Goal: Navigation & Orientation: Find specific page/section

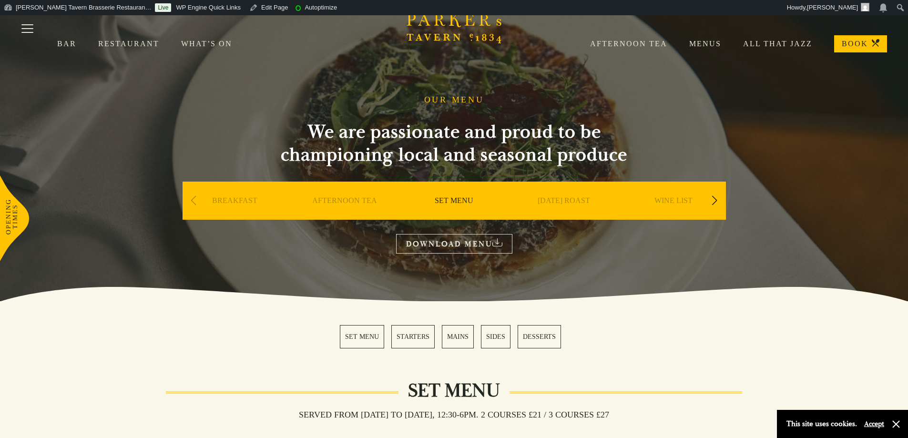
click at [648, 42] on link "Afternoon Tea" at bounding box center [617, 44] width 99 height 10
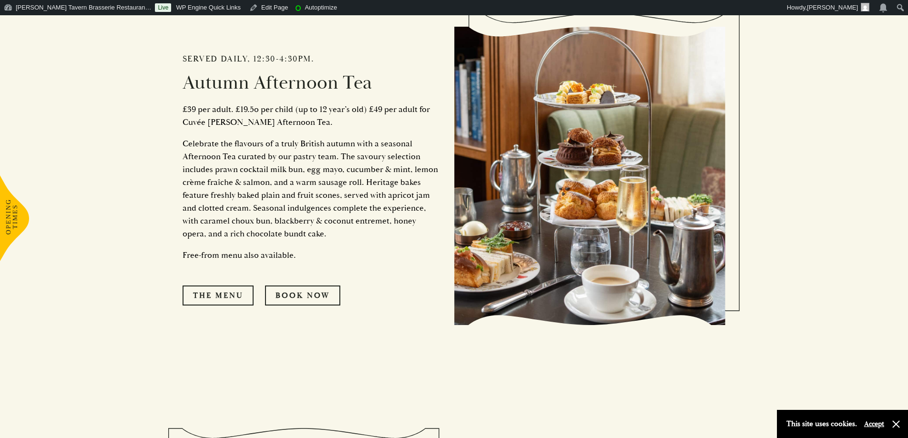
scroll to position [572, 0]
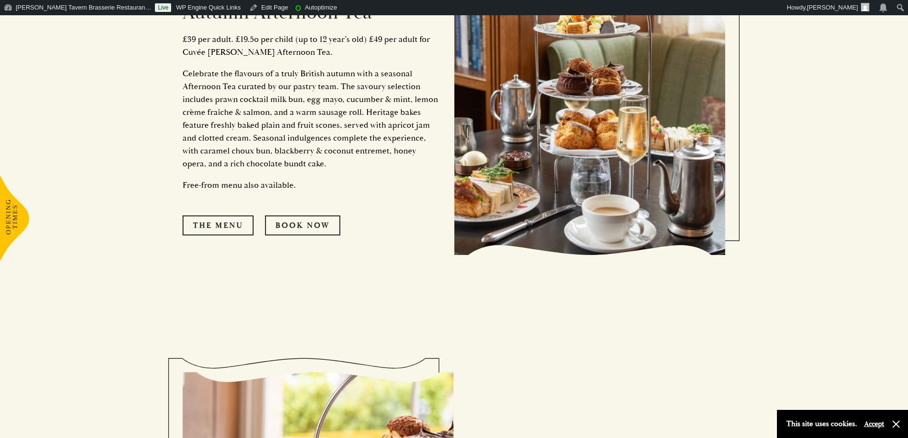
click at [245, 139] on p "Celebrate the flavours of a truly British autumn with a seasonal Afternoon Tea …" at bounding box center [310, 118] width 257 height 103
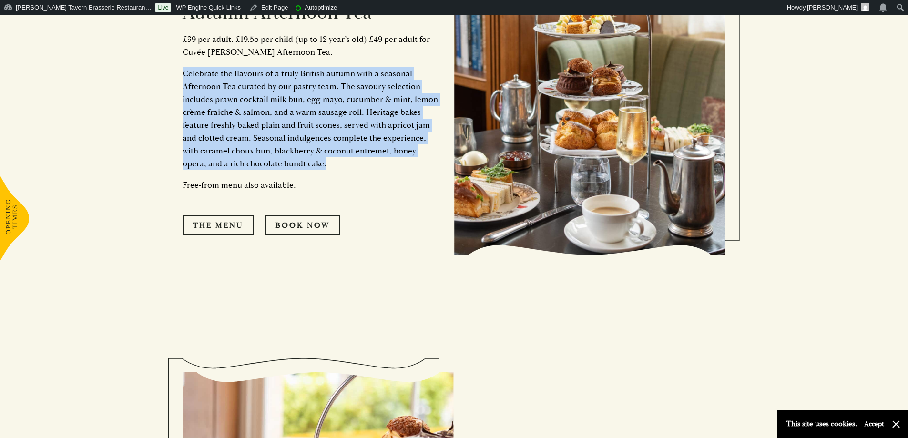
drag, startPoint x: 175, startPoint y: 67, endPoint x: 342, endPoint y: 167, distance: 194.6
click at [342, 167] on div "Served daily, 12:30-4:30pm. Autumn Afternoon Tea £39 per adult. £19.5o per chil…" at bounding box center [454, 102] width 572 height 443
copy p "Celebrate the flavours of a truly British autumn with a seasonal Afternoon Tea …"
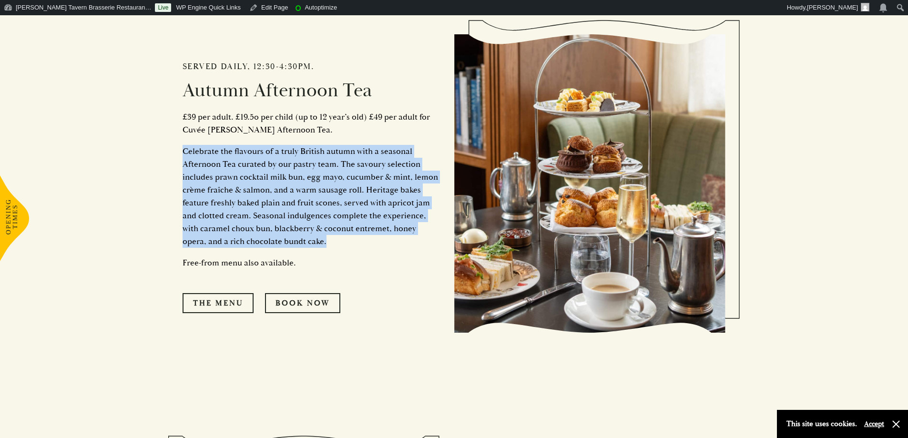
scroll to position [381, 0]
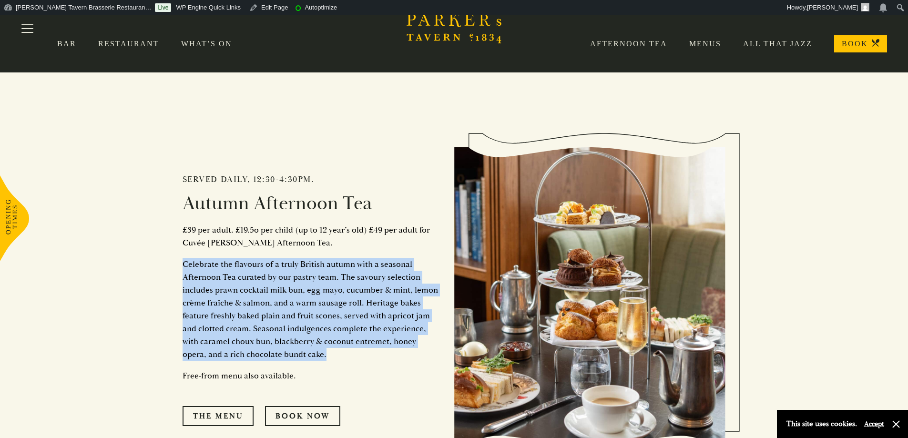
click at [309, 325] on p "Celebrate the flavours of a truly British autumn with a seasonal Afternoon Tea …" at bounding box center [310, 309] width 257 height 103
drag, startPoint x: 193, startPoint y: 261, endPoint x: 346, endPoint y: 342, distance: 172.8
click at [346, 342] on p "Celebrate the flavours of a truly British autumn with a seasonal Afternoon Tea …" at bounding box center [310, 309] width 257 height 103
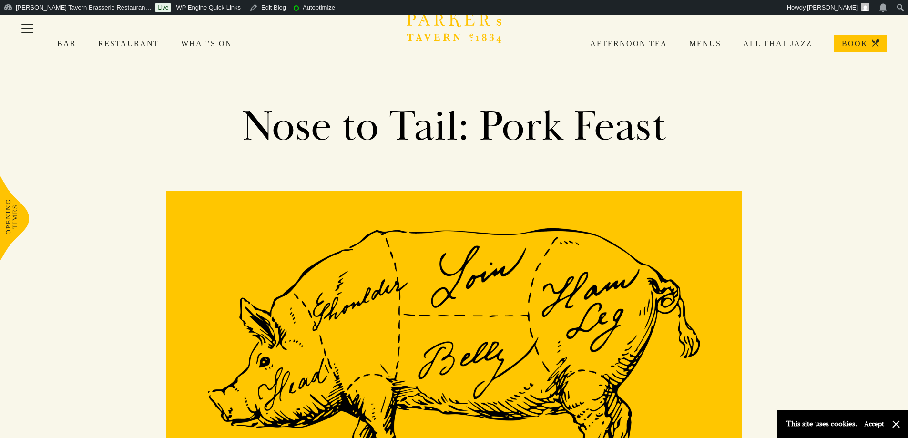
click at [620, 47] on link "Afternoon Tea" at bounding box center [617, 44] width 99 height 10
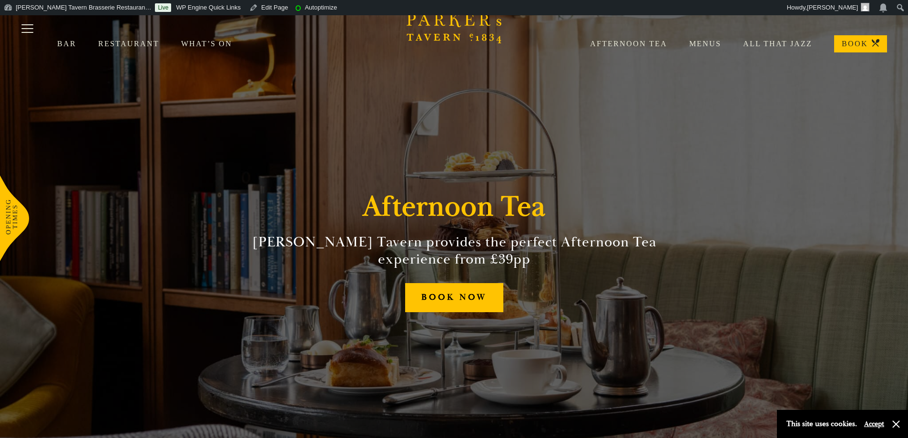
click at [707, 42] on link "Menus" at bounding box center [694, 44] width 54 height 10
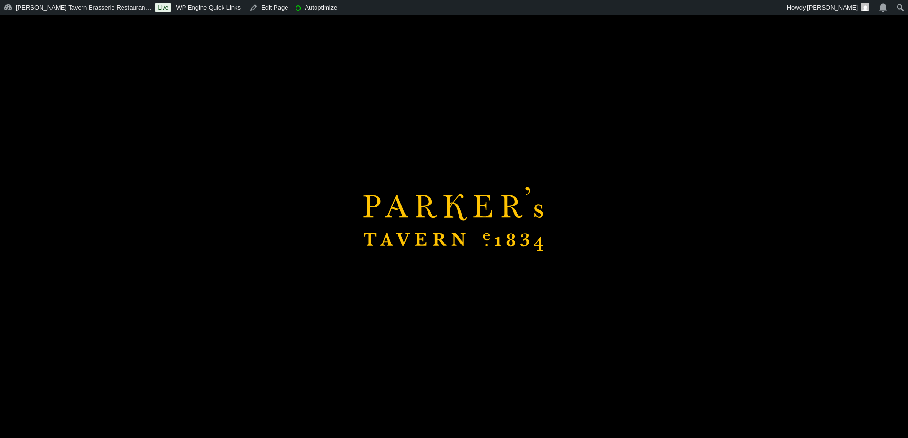
scroll to position [191, 0]
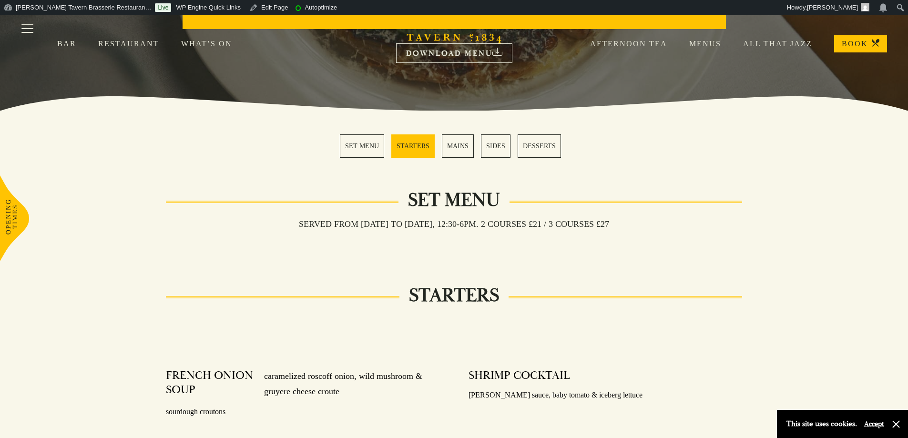
scroll to position [48, 0]
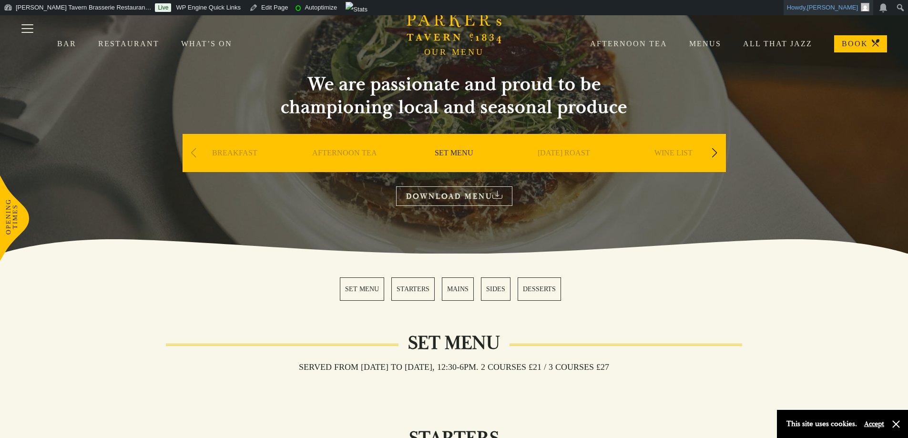
click at [845, 6] on span "Alejandro Fernandez" at bounding box center [832, 7] width 51 height 7
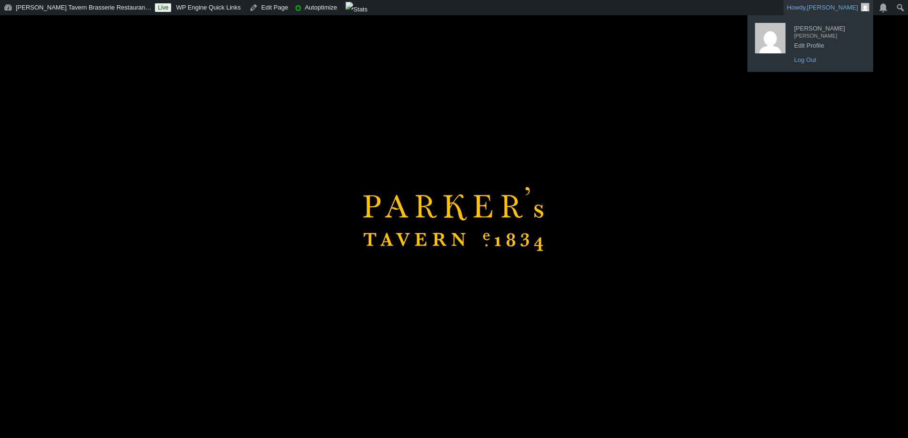
click at [809, 58] on link "Log Out" at bounding box center [827, 60] width 76 height 12
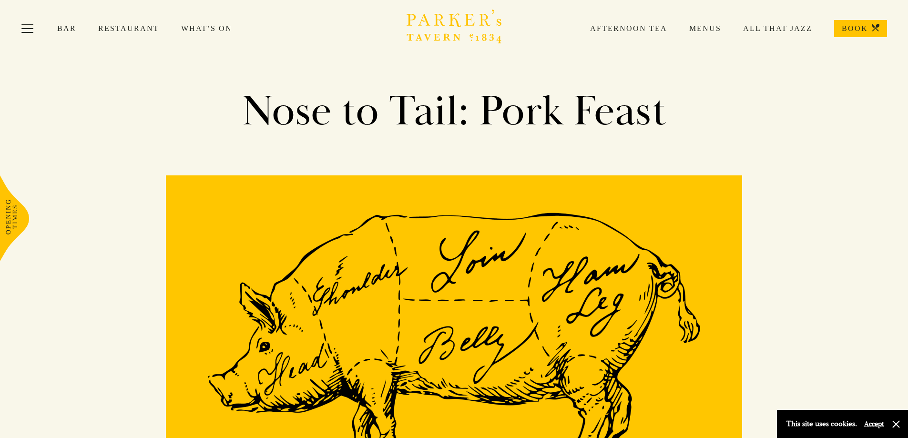
click at [707, 26] on link "Menus" at bounding box center [694, 29] width 54 height 10
